Goal: Task Accomplishment & Management: Complete application form

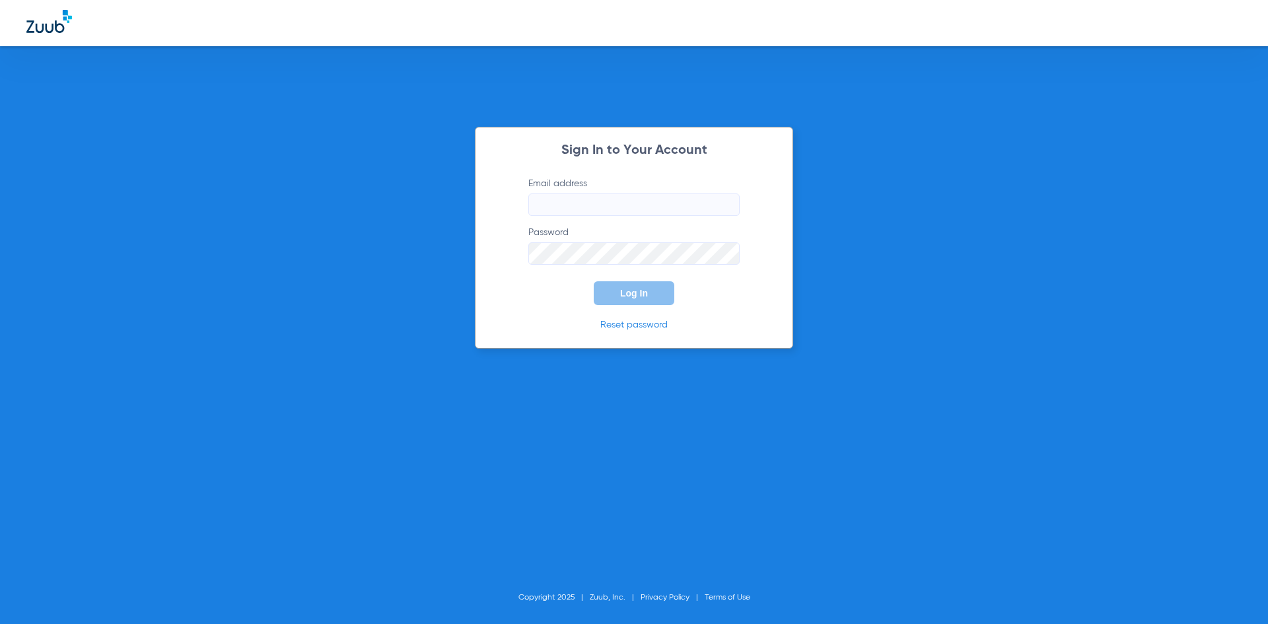
type input "[EMAIL_ADDRESS][DOMAIN_NAME]"
click at [632, 287] on button "Log In" at bounding box center [634, 293] width 81 height 24
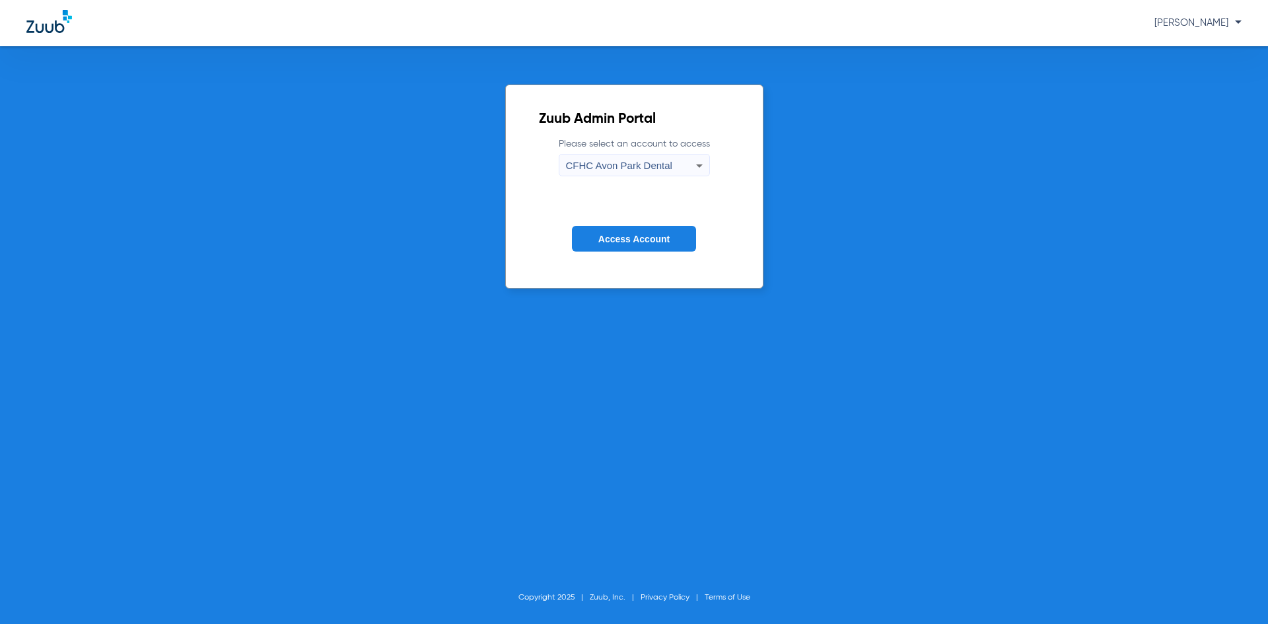
click at [609, 240] on span "Access Account" at bounding box center [633, 239] width 71 height 11
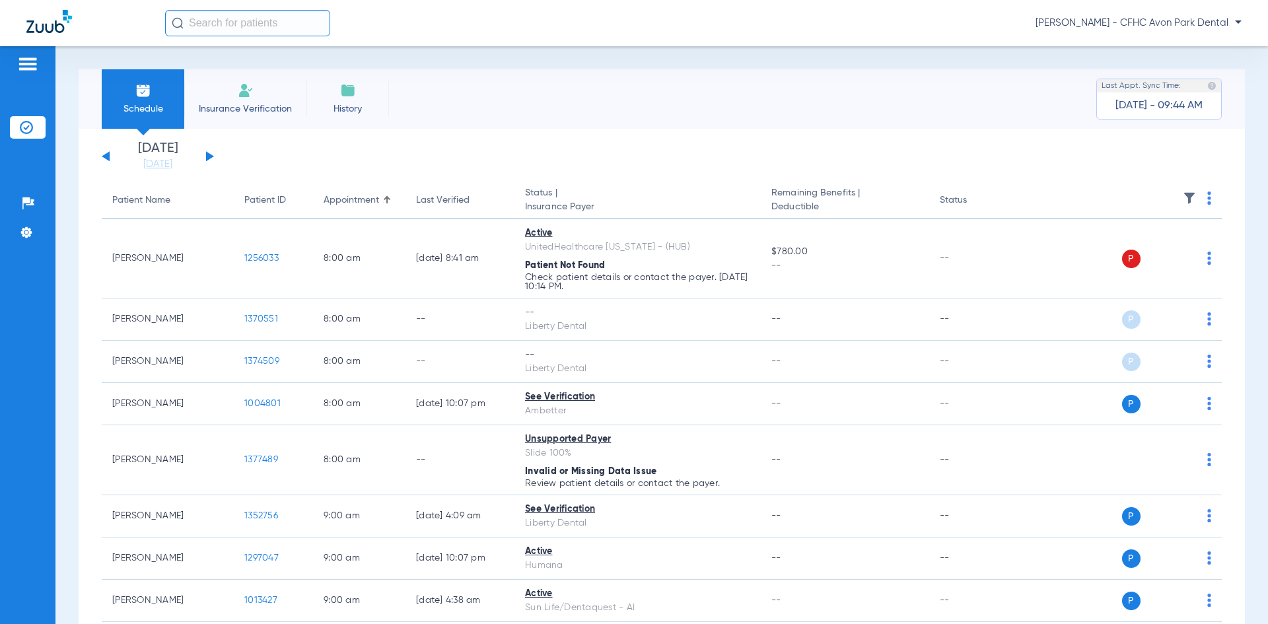
click at [213, 154] on div "[DATE] [DATE] [DATE] [DATE] [DATE] [DATE] [DATE] [DATE] [DATE] [DATE] [DATE] [D…" at bounding box center [158, 156] width 112 height 29
click at [199, 158] on div "[DATE] [DATE] [DATE] [DATE] [DATE] [DATE] [DATE] [DATE] [DATE] [DATE] [DATE] [D…" at bounding box center [158, 156] width 112 height 29
click at [204, 158] on div "[DATE] [DATE] [DATE] [DATE] [DATE] [DATE] [DATE] [DATE] [DATE] [DATE] [DATE] [D…" at bounding box center [158, 156] width 112 height 29
click at [207, 155] on button at bounding box center [210, 156] width 8 height 10
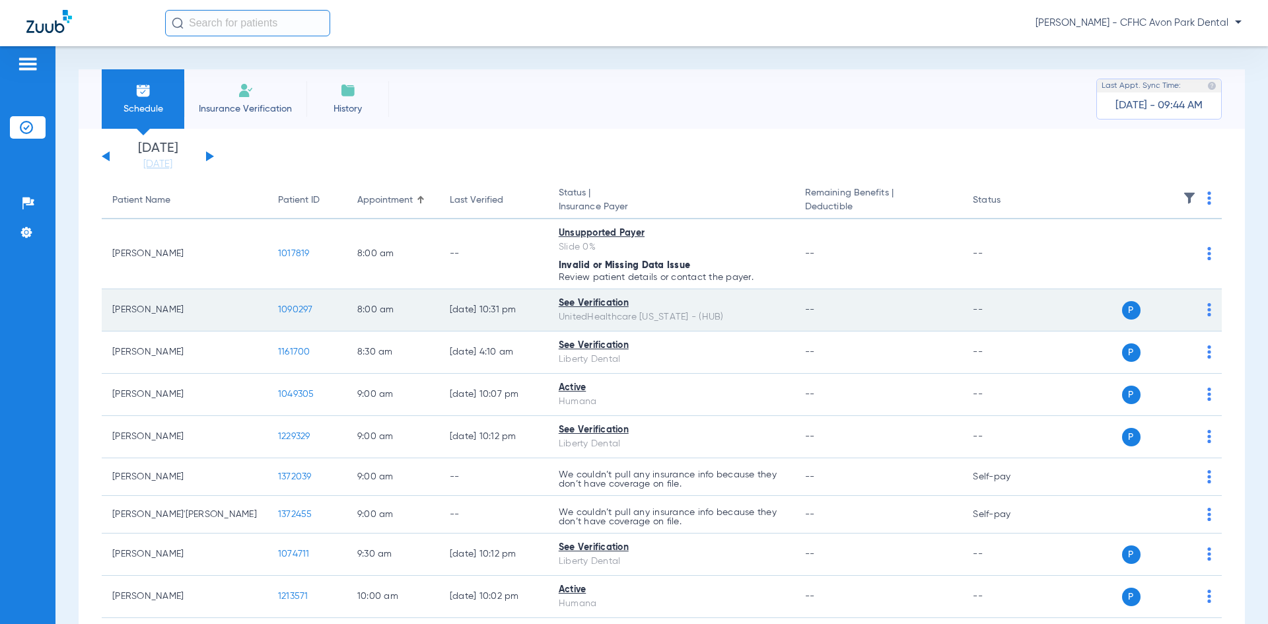
click at [267, 315] on td "1090297" at bounding box center [306, 310] width 79 height 42
click at [278, 308] on span "1090297" at bounding box center [295, 309] width 35 height 9
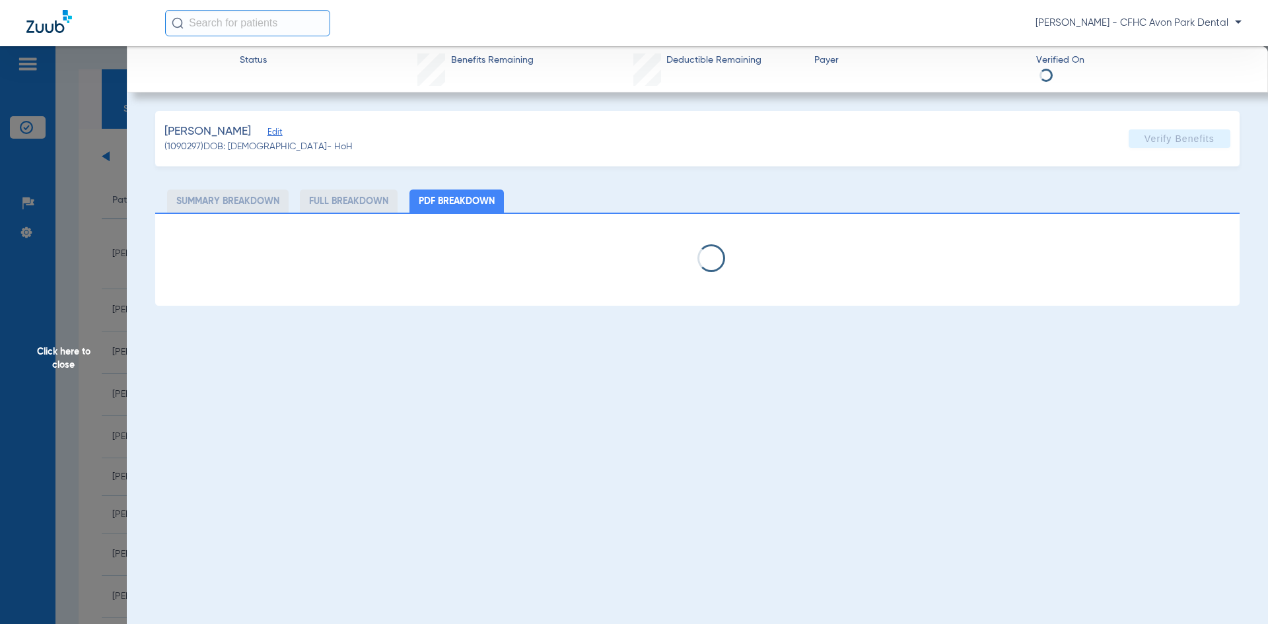
drag, startPoint x: 284, startPoint y: 131, endPoint x: 292, endPoint y: 134, distance: 9.2
click at [288, 132] on div "[PERSON_NAME]" at bounding box center [258, 131] width 188 height 17
click at [292, 134] on div "[PERSON_NAME]" at bounding box center [258, 131] width 188 height 17
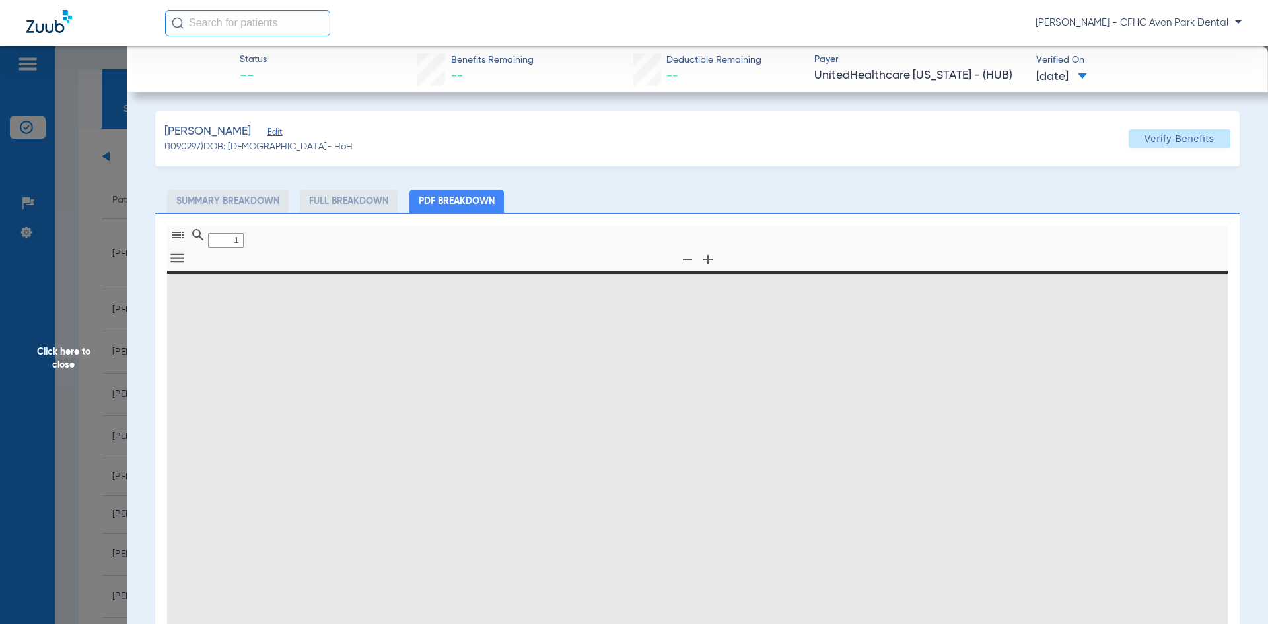
click at [279, 134] on span "Edit" at bounding box center [273, 133] width 12 height 13
type input "0"
select select "page-width"
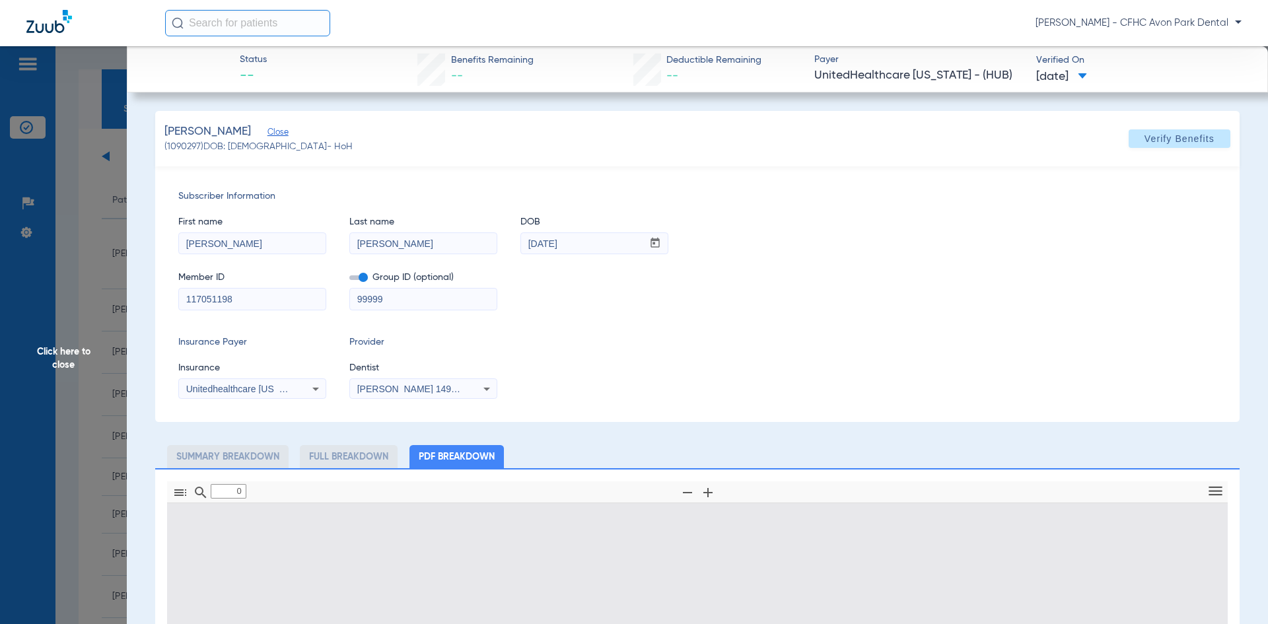
type input "1"
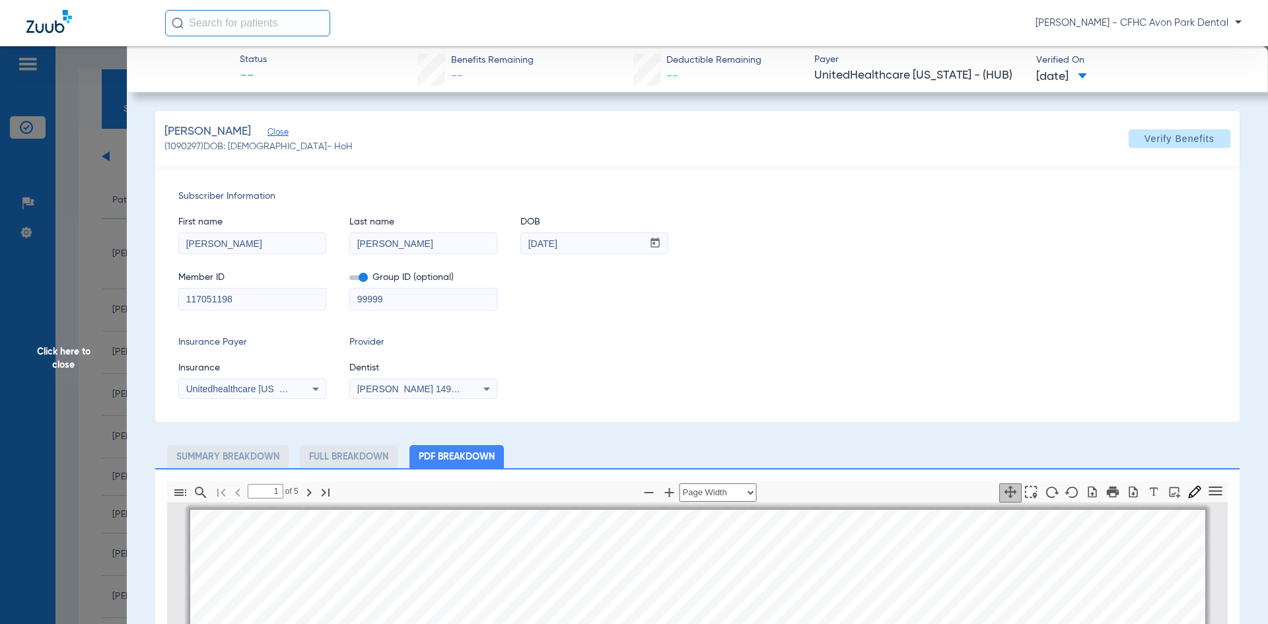
click at [230, 288] on div "117051198" at bounding box center [252, 299] width 148 height 22
click at [231, 287] on mat-form-field "117051198" at bounding box center [252, 298] width 148 height 26
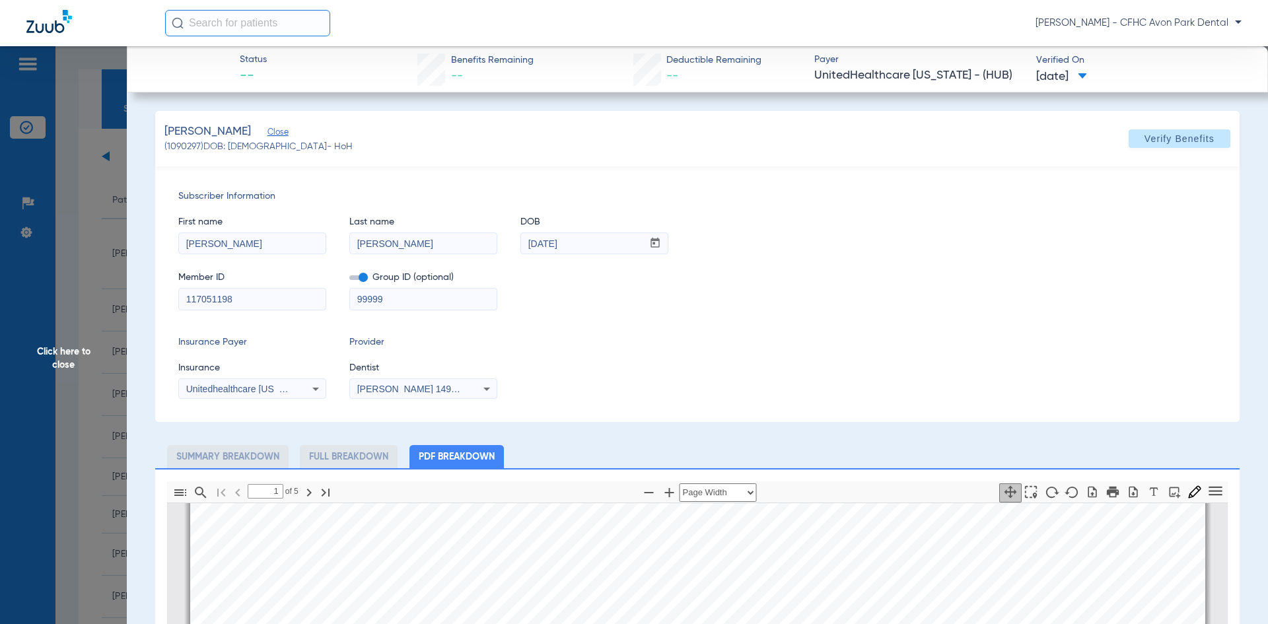
click at [236, 296] on input "117051198" at bounding box center [252, 298] width 147 height 21
copy mat-form-field
click at [1126, 492] on icon "button" at bounding box center [1132, 491] width 13 height 13
click at [232, 300] on input "117051198" at bounding box center [252, 298] width 147 height 21
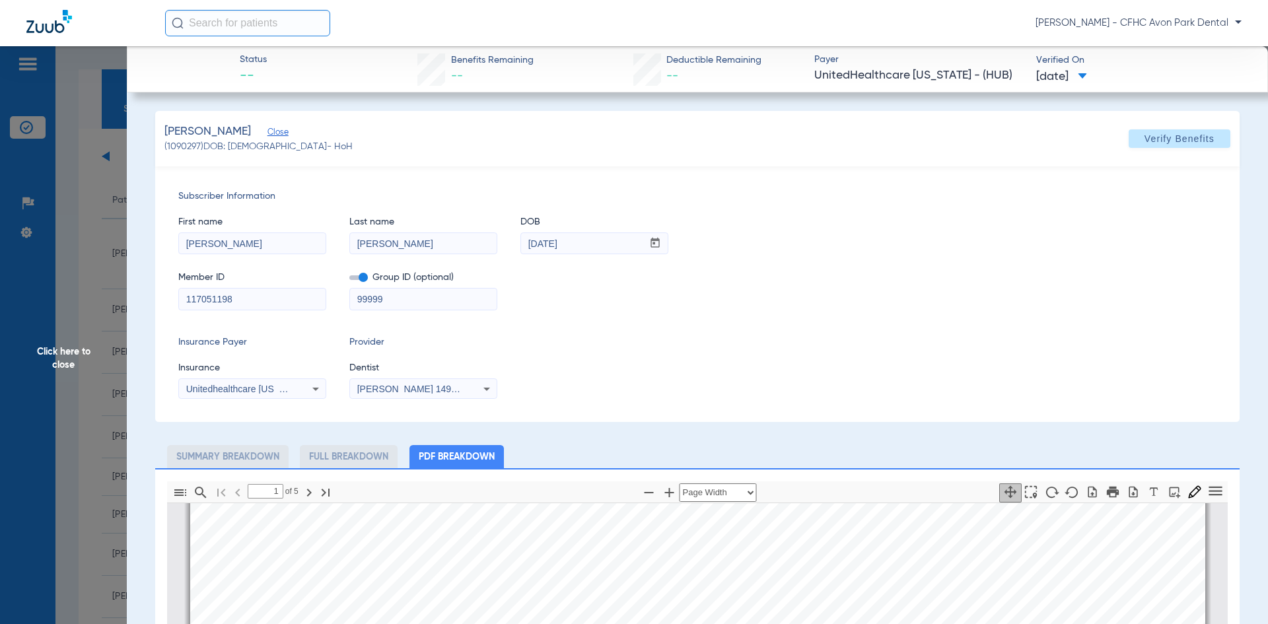
click at [133, 281] on app-member-insurance-verification-view "Status -- Benefits Remaining -- Deductible Remaining -- Payer UnitedHealthcare …" at bounding box center [697, 581] width 1141 height 1070
click at [102, 292] on span "Click here to close" at bounding box center [63, 358] width 127 height 624
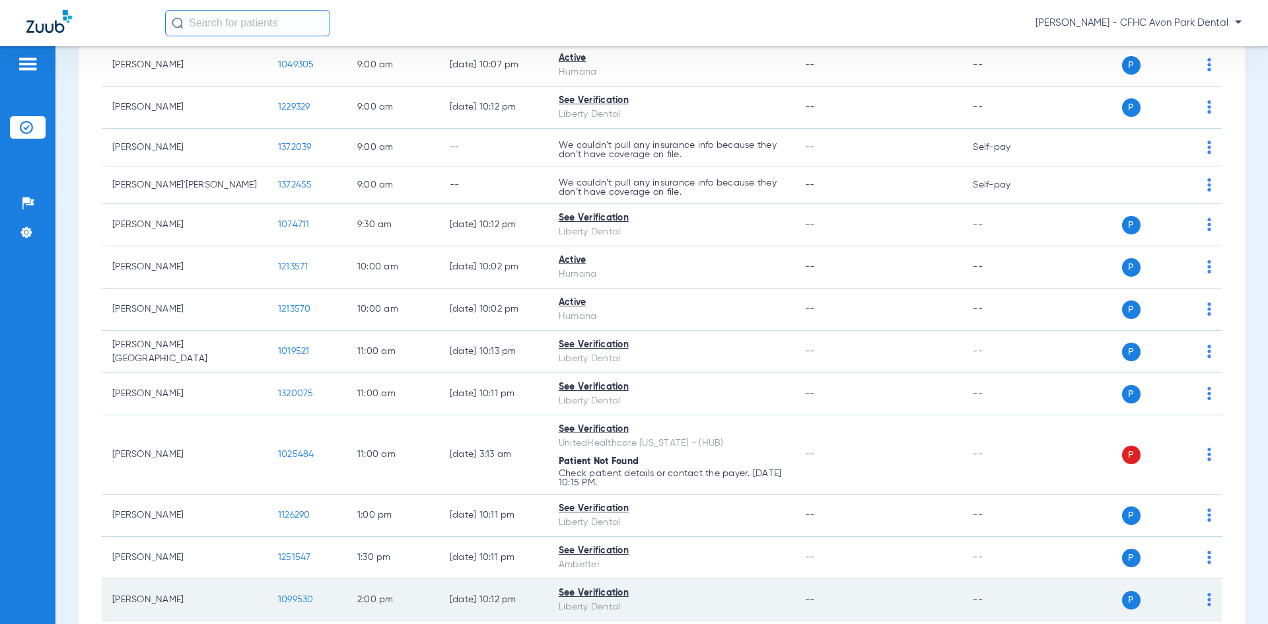
scroll to position [330, 0]
